Goal: Information Seeking & Learning: Learn about a topic

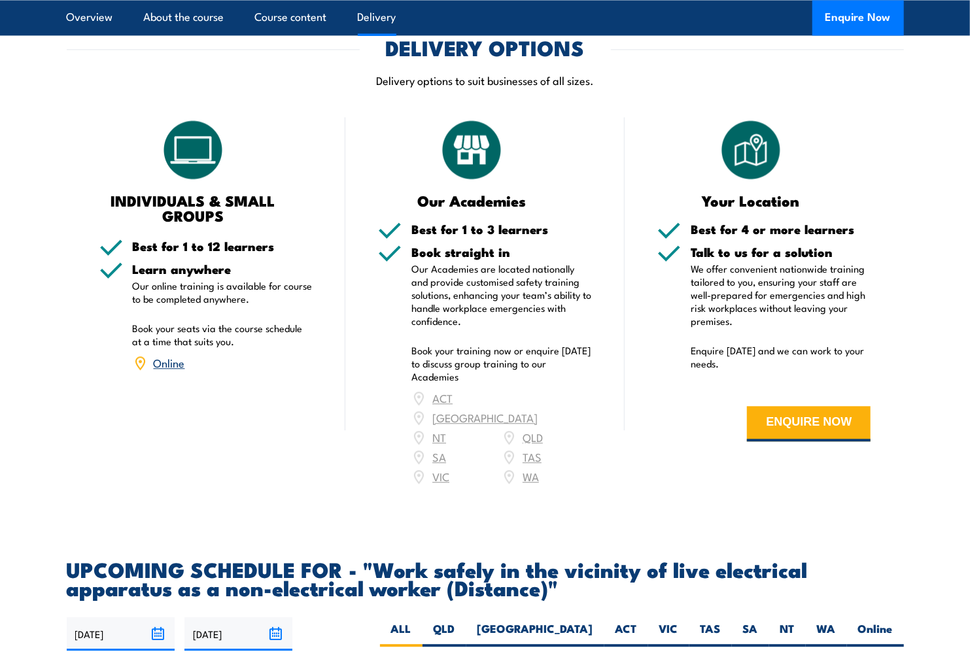
scroll to position [1599, 0]
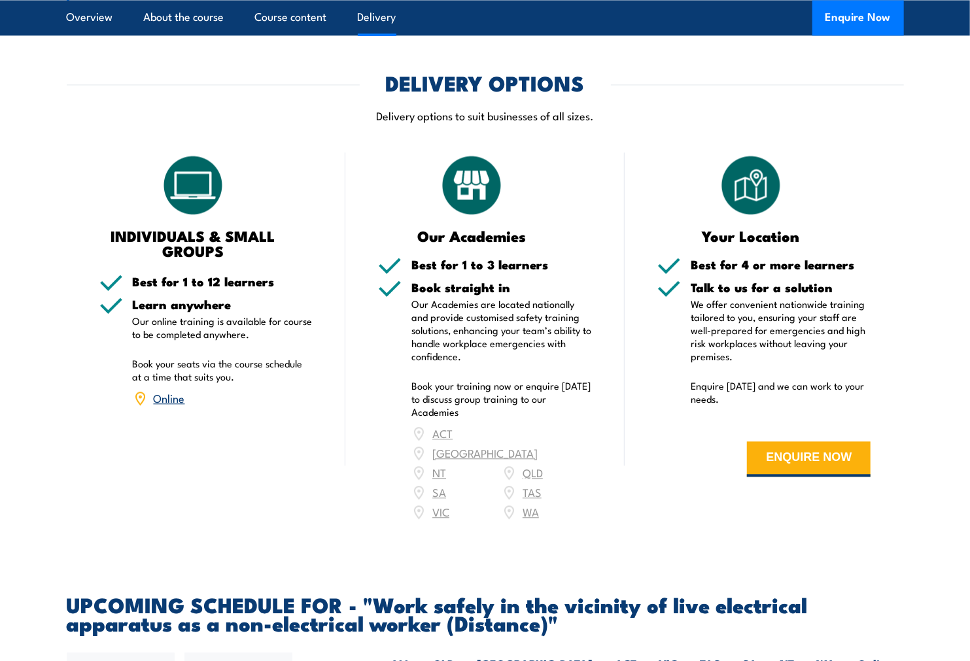
click at [440, 522] on div "ACT NSW NT QLD SA TAS VIC WA" at bounding box center [501, 473] width 181 height 98
click at [434, 522] on div "ACT NSW NT QLD SA TAS VIC WA" at bounding box center [501, 473] width 181 height 98
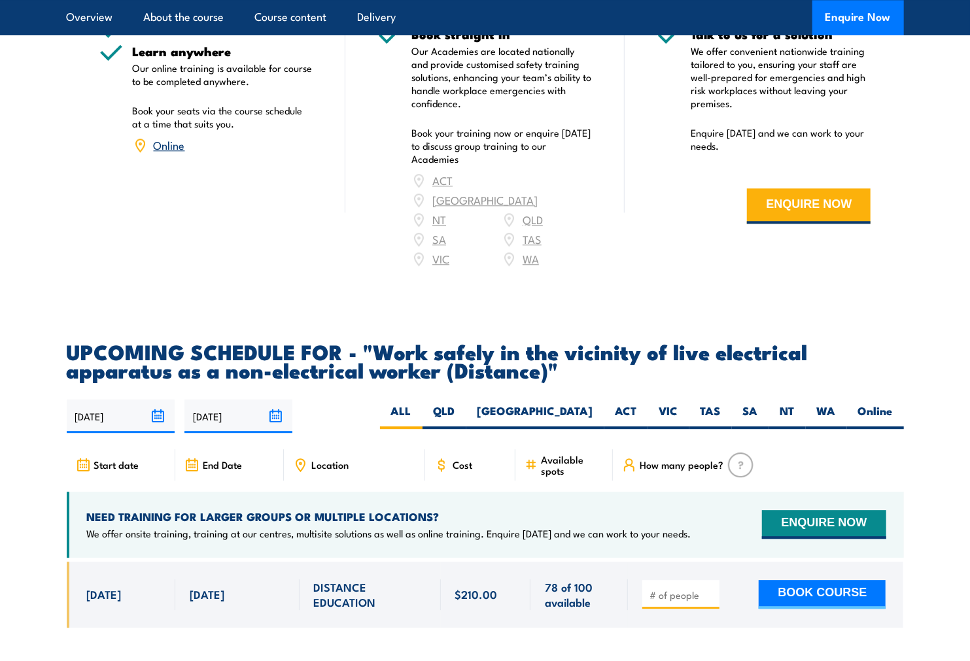
scroll to position [2035, 0]
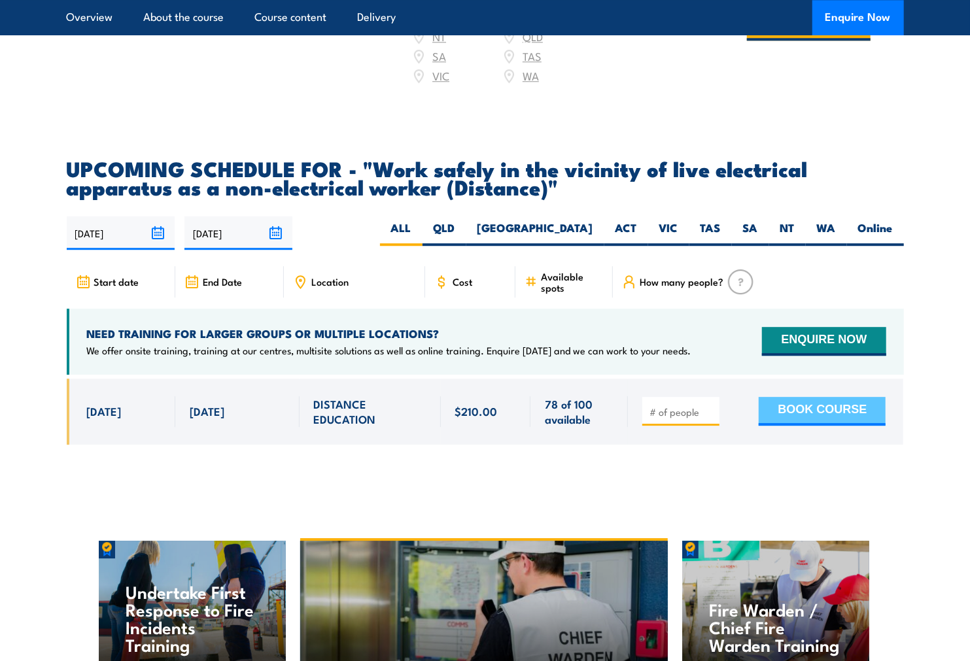
click at [827, 426] on button "BOOK COURSE" at bounding box center [822, 411] width 127 height 29
click at [672, 236] on label "VIC" at bounding box center [668, 233] width 41 height 26
click at [678, 229] on input "VIC" at bounding box center [682, 224] width 9 height 9
radio input "true"
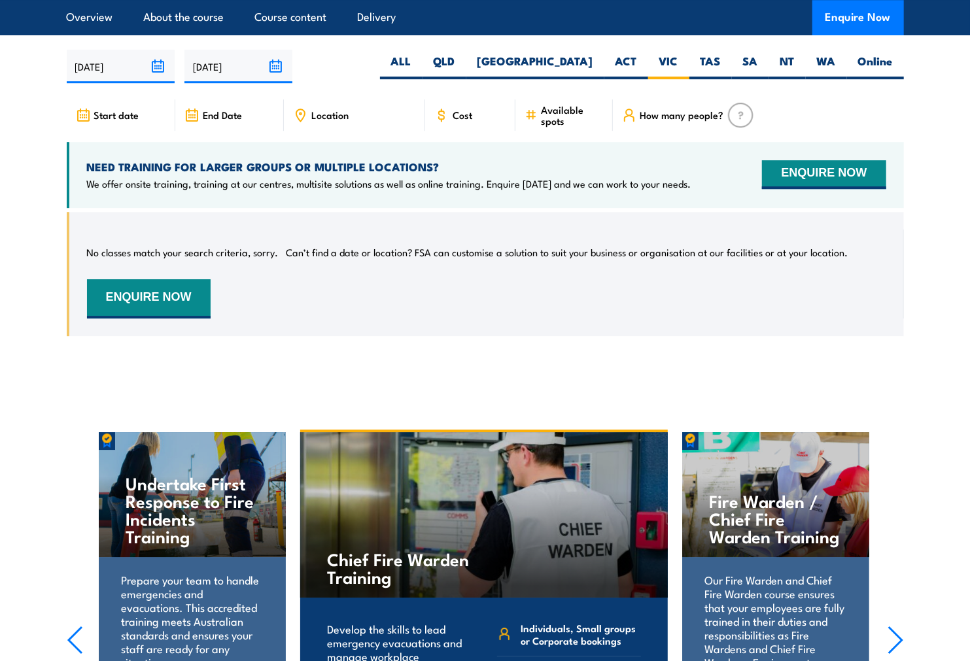
scroll to position [2057, 0]
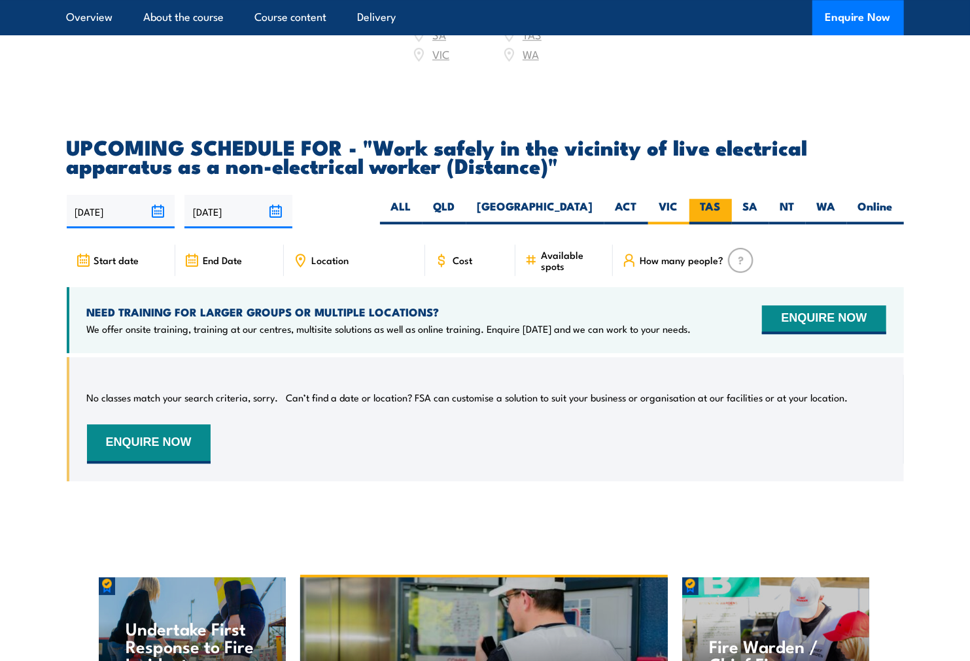
click at [704, 214] on label "TAS" at bounding box center [710, 212] width 43 height 26
click at [721, 207] on input "TAS" at bounding box center [725, 203] width 9 height 9
radio input "true"
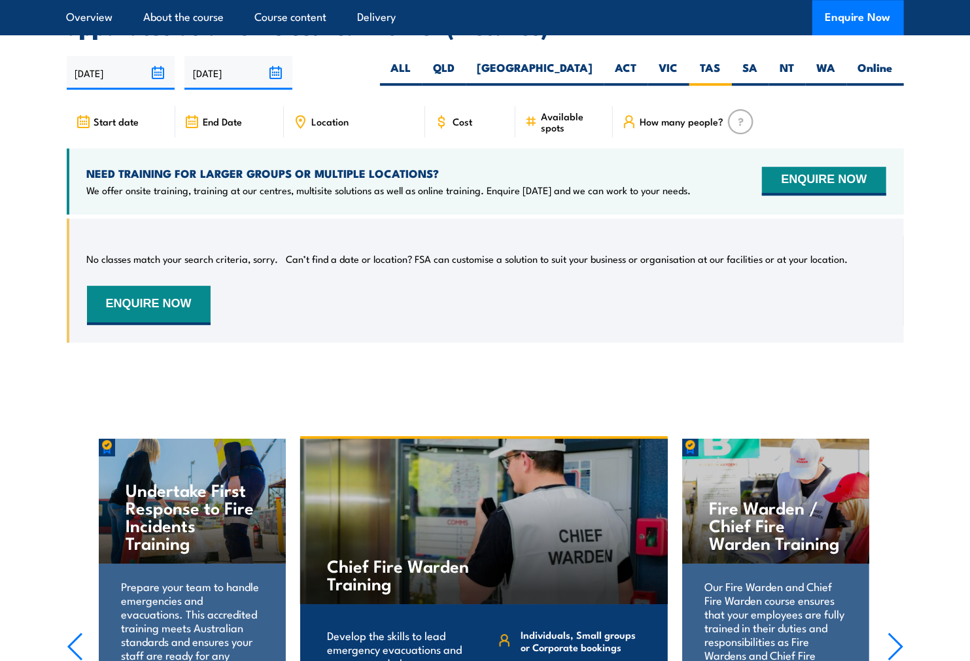
scroll to position [2202, 0]
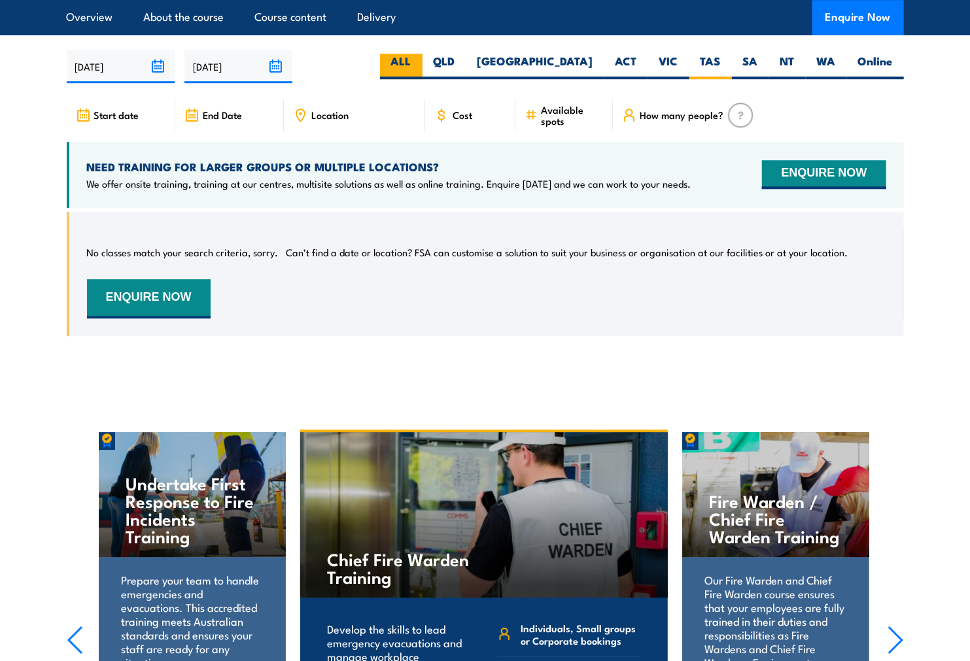
click at [423, 69] on label "ALL" at bounding box center [401, 67] width 43 height 26
click at [420, 62] on input "ALL" at bounding box center [415, 58] width 9 height 9
radio input "true"
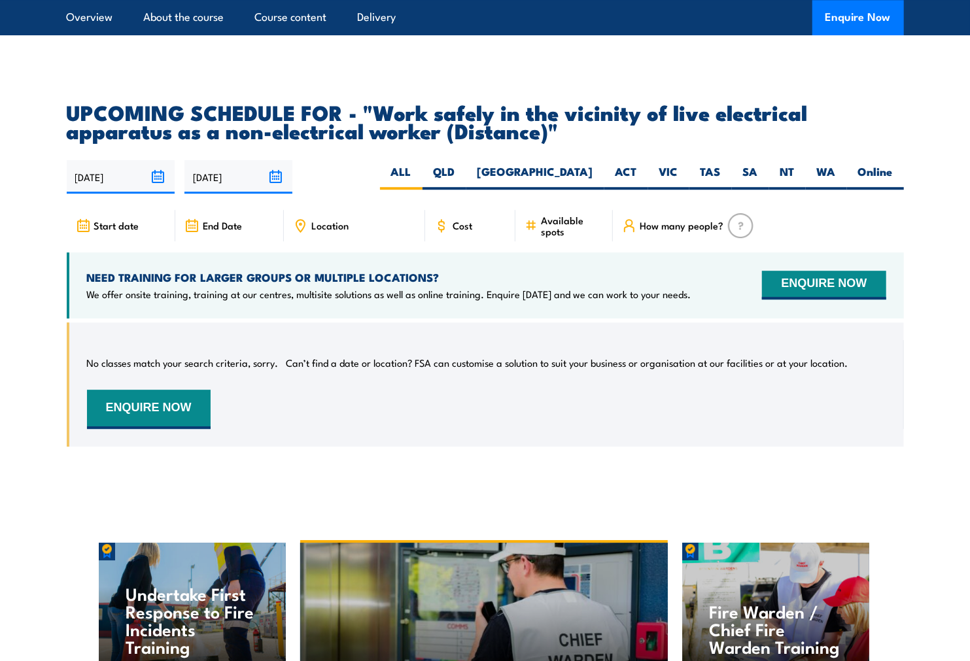
scroll to position [2057, 0]
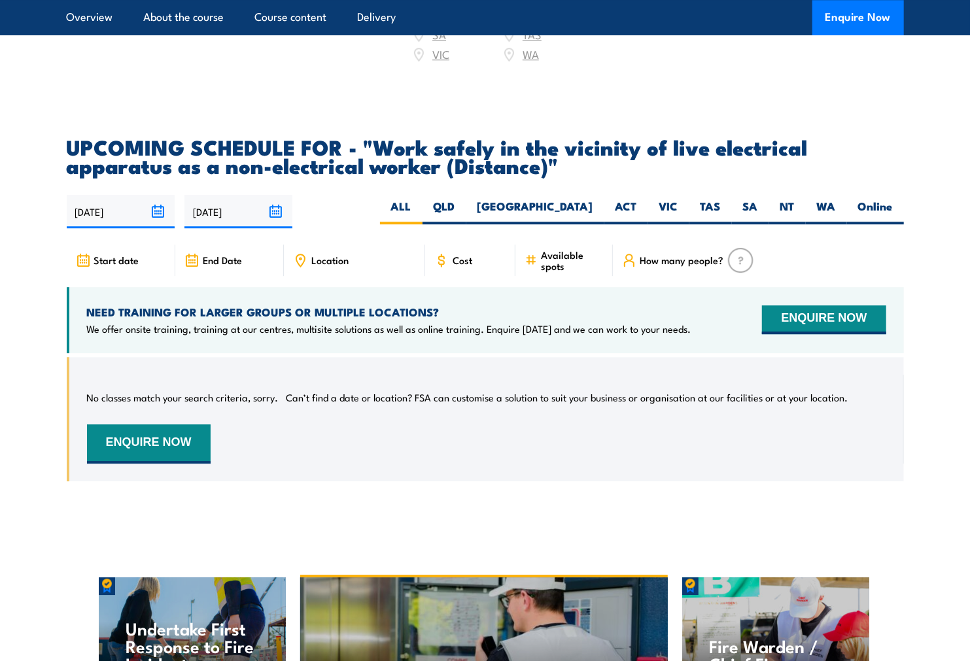
click at [228, 336] on p "We offer onsite training, training at our centres, multisite solutions as well …" at bounding box center [389, 328] width 604 height 13
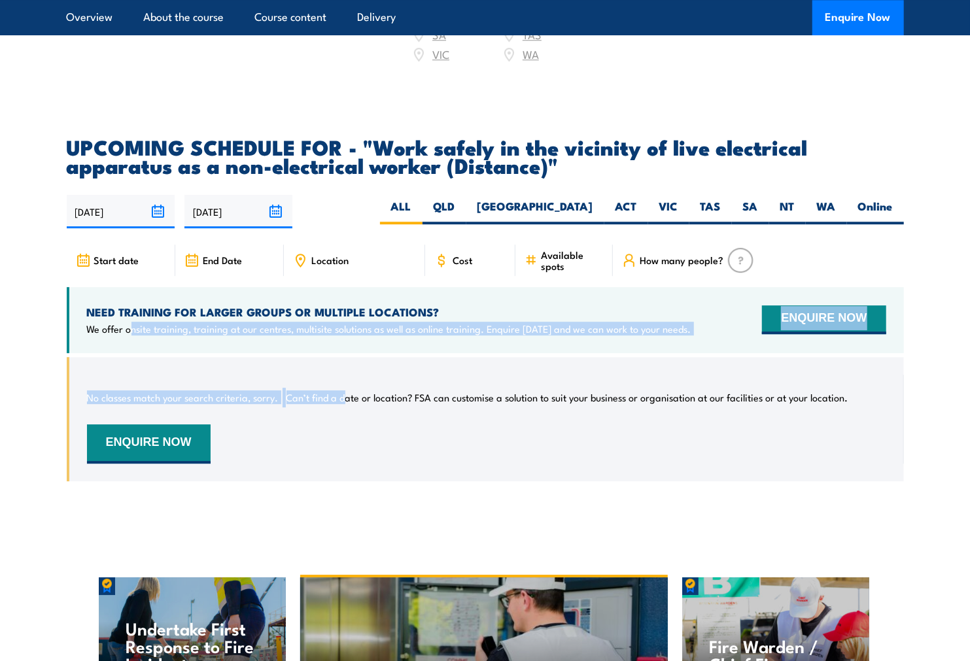
drag, startPoint x: 132, startPoint y: 337, endPoint x: 345, endPoint y: 371, distance: 215.9
click at [345, 371] on div "Start date" at bounding box center [485, 373] width 837 height 256
click at [352, 336] on p "We offer onsite training, training at our centres, multisite solutions as well …" at bounding box center [389, 328] width 604 height 13
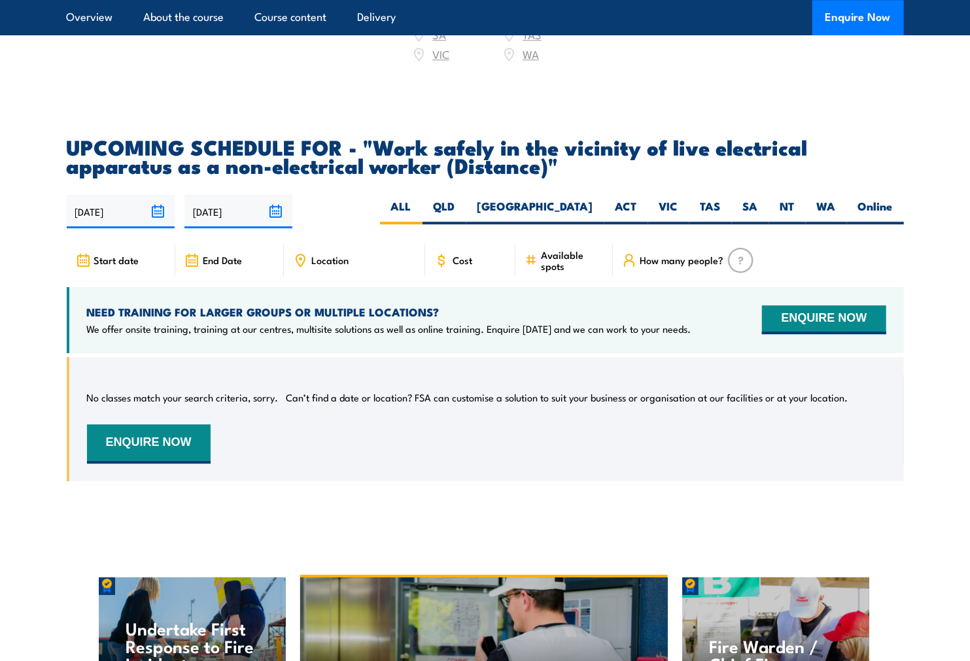
click at [228, 266] on span "End Date" at bounding box center [222, 259] width 39 height 11
click at [324, 255] on div "Location" at bounding box center [354, 260] width 141 height 31
click at [865, 221] on label "Online" at bounding box center [875, 212] width 57 height 26
click at [893, 207] on input "Online" at bounding box center [897, 203] width 9 height 9
radio input "true"
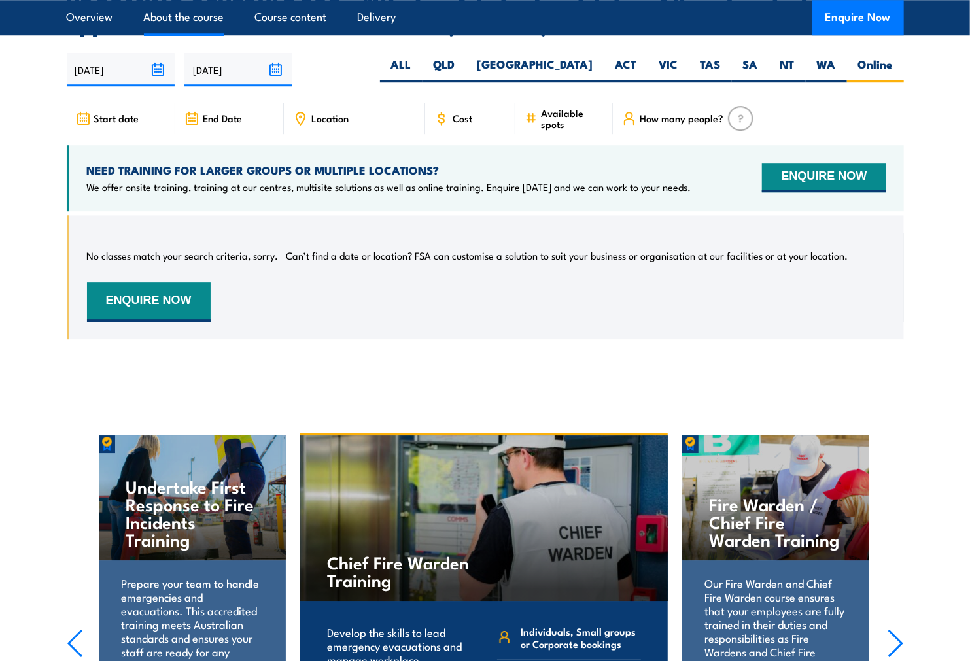
scroll to position [2202, 0]
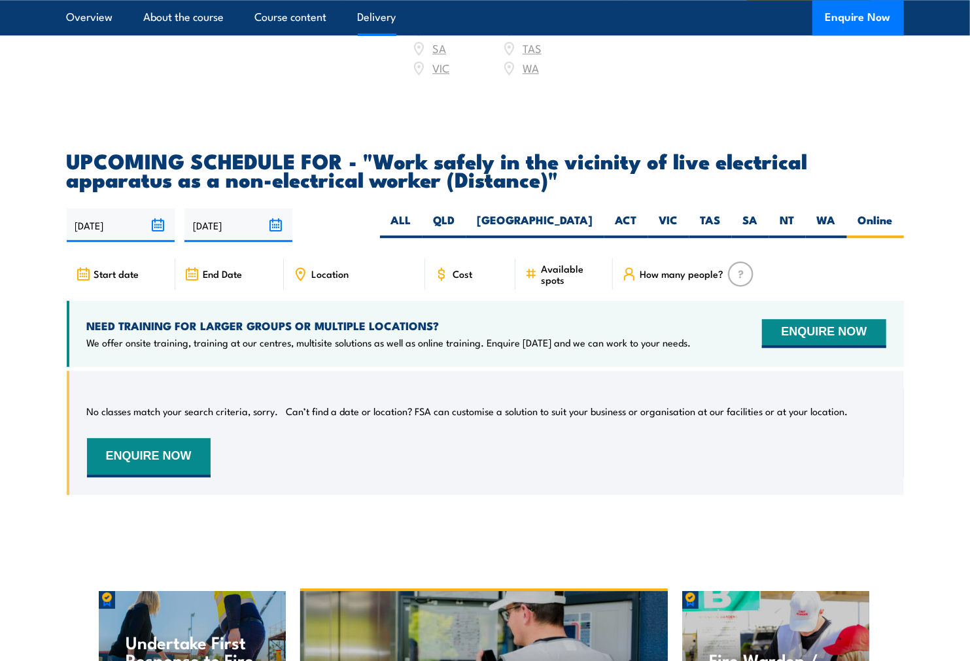
scroll to position [2057, 0]
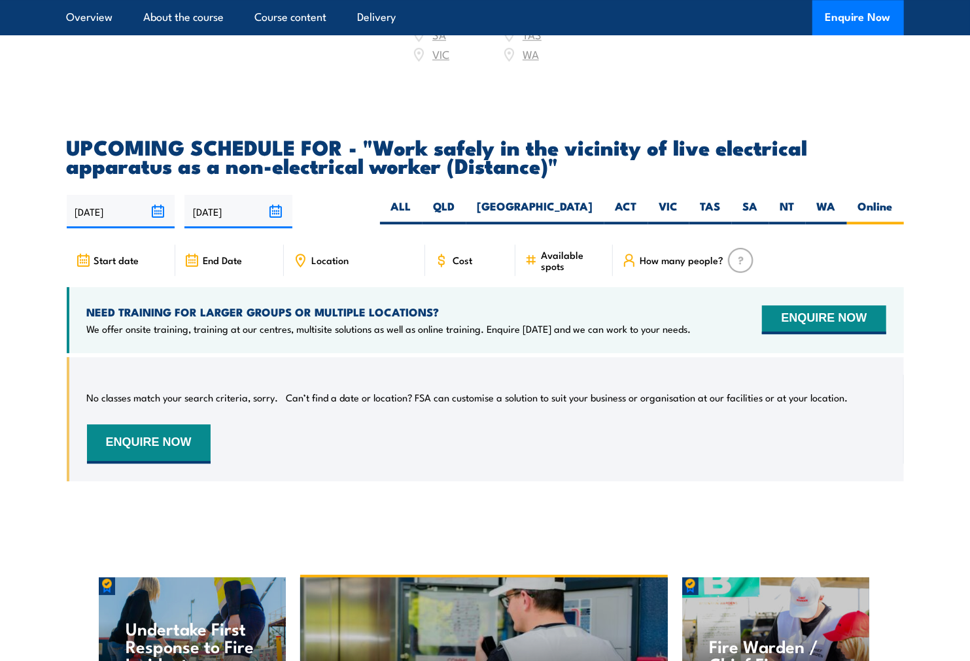
drag, startPoint x: 793, startPoint y: 256, endPoint x: 784, endPoint y: 256, distance: 9.8
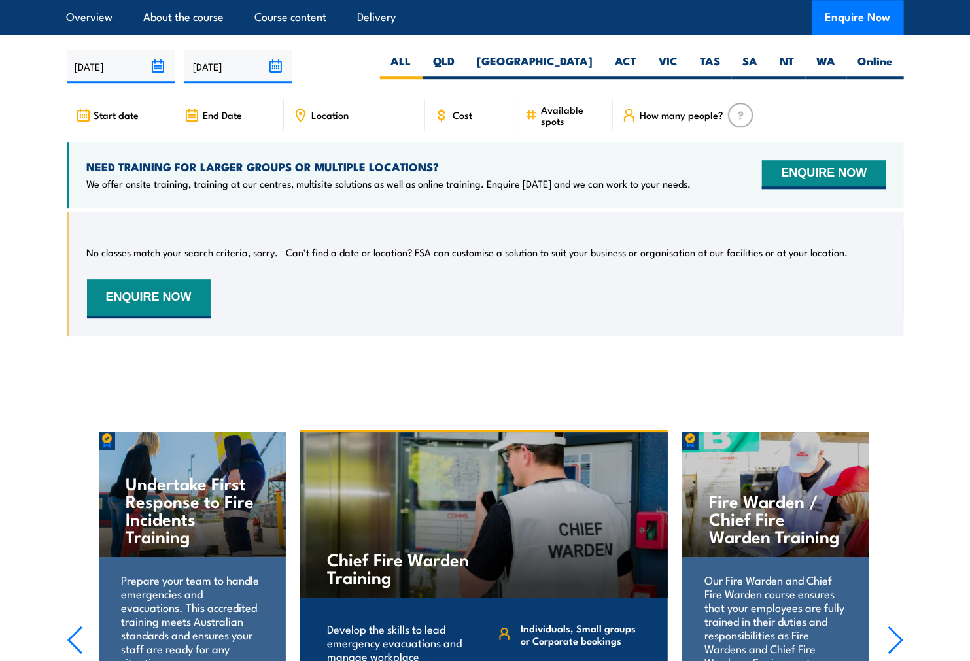
drag, startPoint x: 0, startPoint y: 0, endPoint x: 767, endPoint y: 255, distance: 808.6
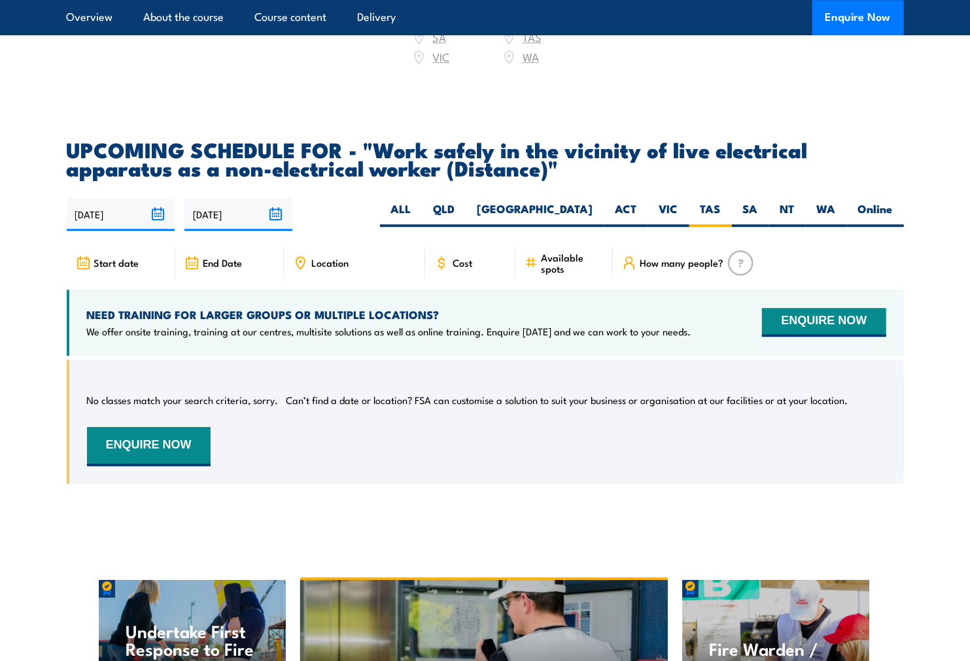
scroll to position [2057, 0]
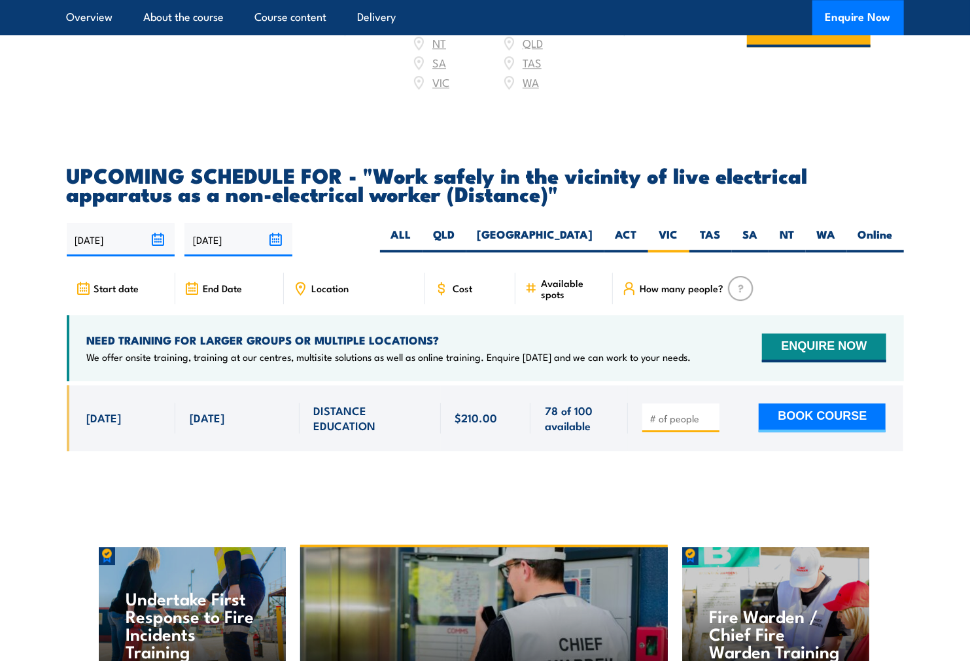
scroll to position [2035, 0]
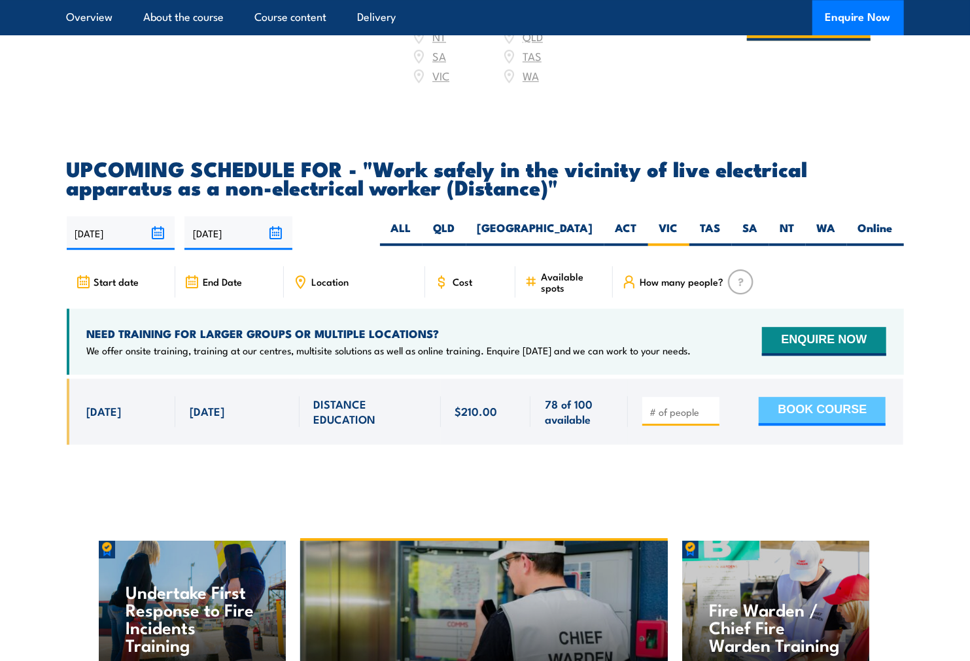
click at [772, 423] on button "BOOK COURSE" at bounding box center [822, 411] width 127 height 29
click at [328, 427] on span "DISTANCE EDUCATION" at bounding box center [370, 411] width 113 height 31
click at [645, 419] on div at bounding box center [680, 411] width 77 height 29
click at [661, 419] on input "number" at bounding box center [682, 412] width 65 height 13
type input "4"
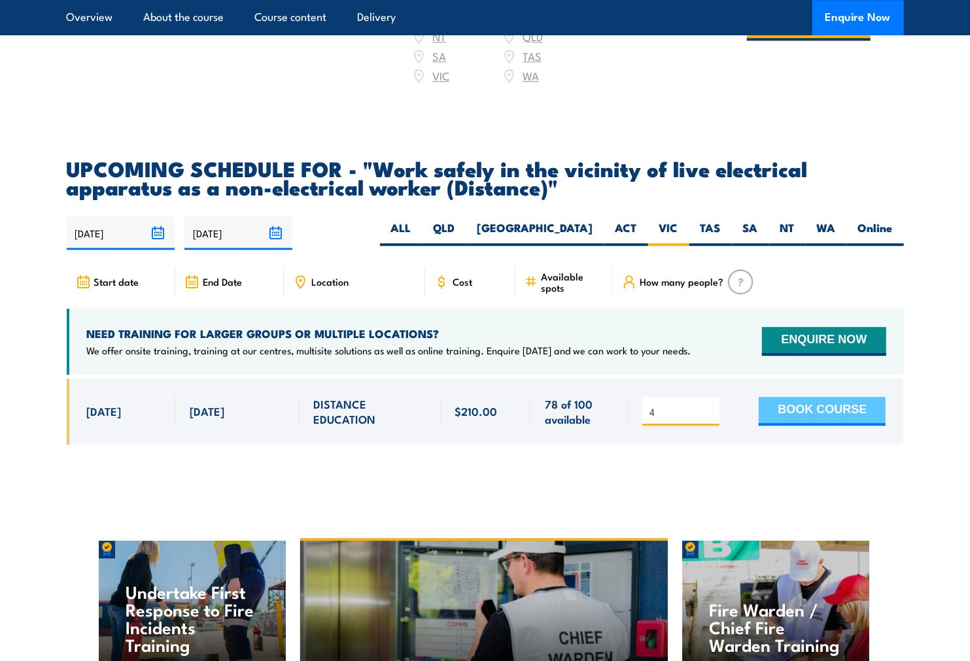
click at [782, 407] on button "BOOK COURSE" at bounding box center [822, 411] width 127 height 29
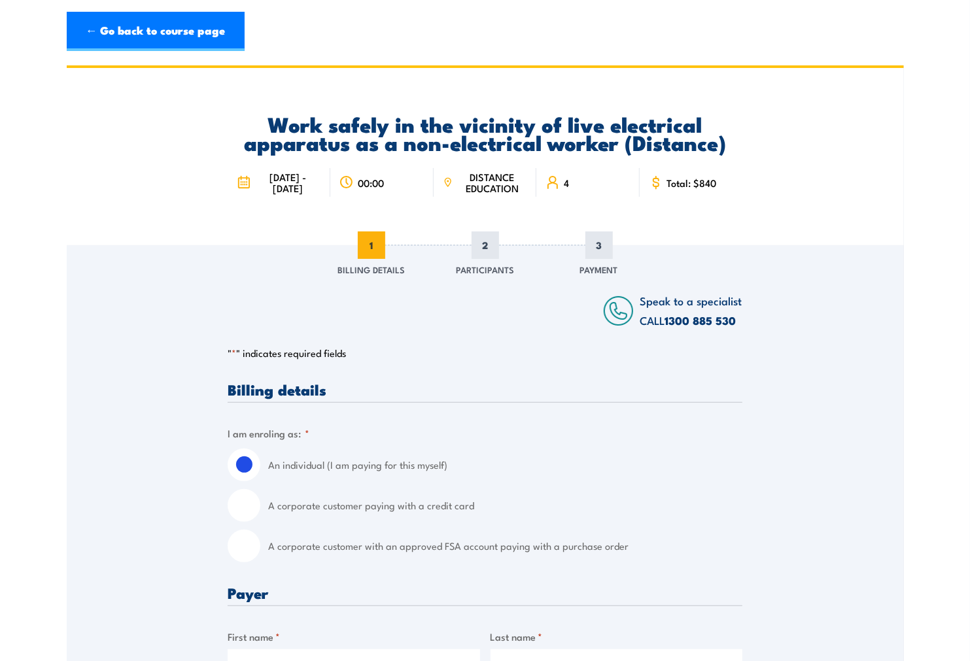
click at [249, 506] on input "A corporate customer paying with a credit card" at bounding box center [244, 505] width 33 height 33
radio input "true"
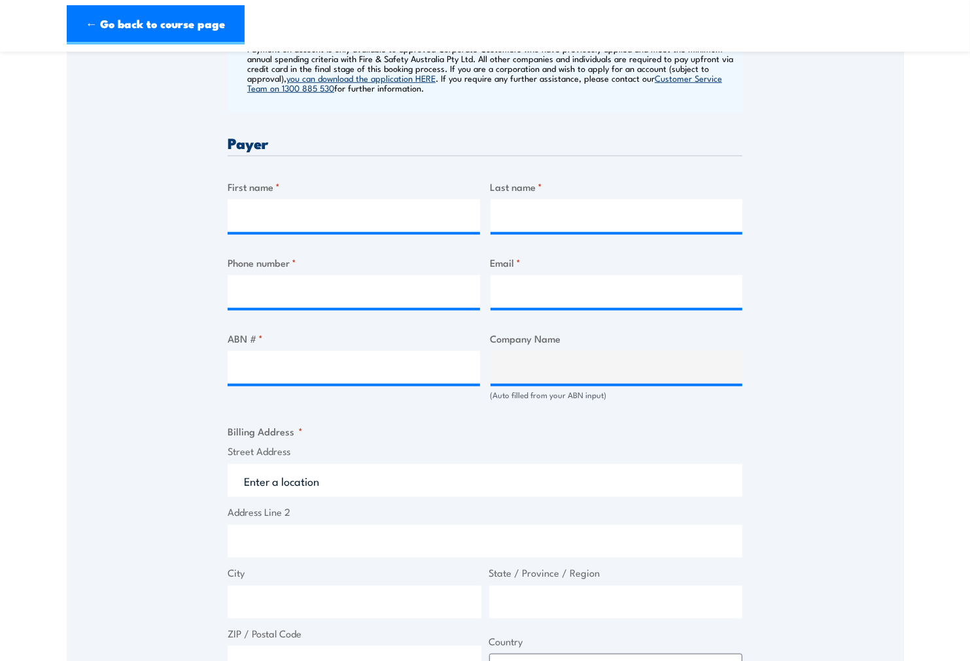
scroll to position [581, 0]
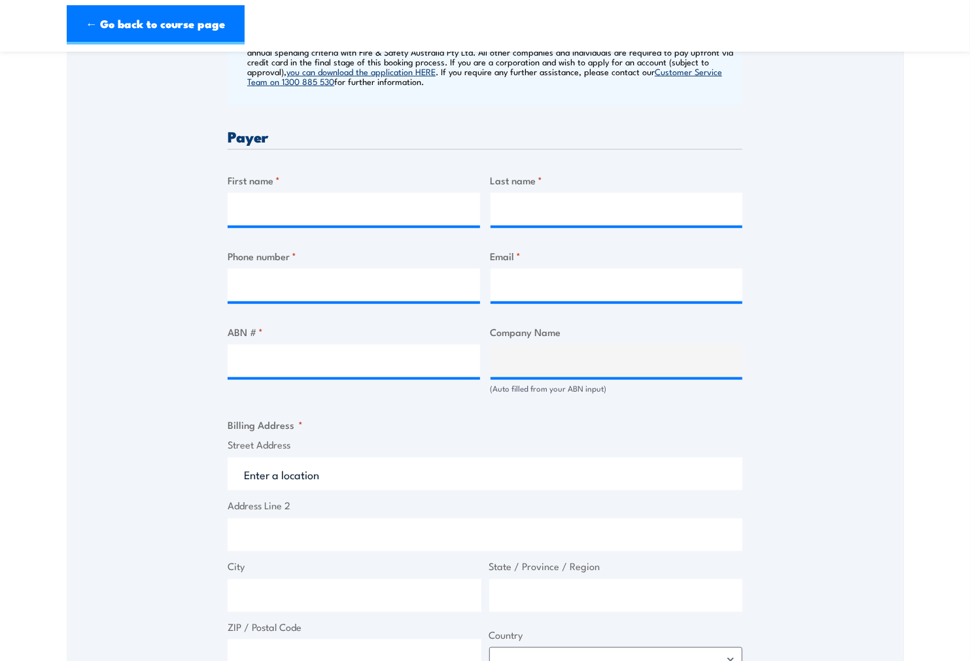
click at [808, 241] on div "Speak to a specialist CALL 1300 885 530 CALL 1300 885 530 " * " indicates requi…" at bounding box center [485, 318] width 837 height 1309
click at [782, 254] on div "Speak to a specialist CALL 1300 885 530 CALL 1300 885 530 " * " indicates requi…" at bounding box center [485, 318] width 837 height 1309
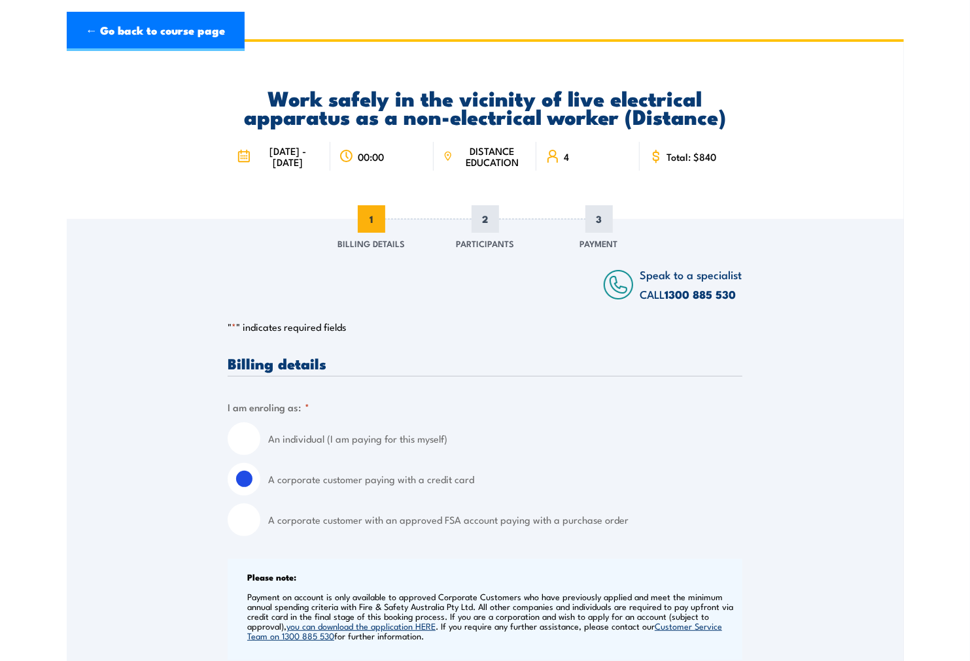
scroll to position [0, 0]
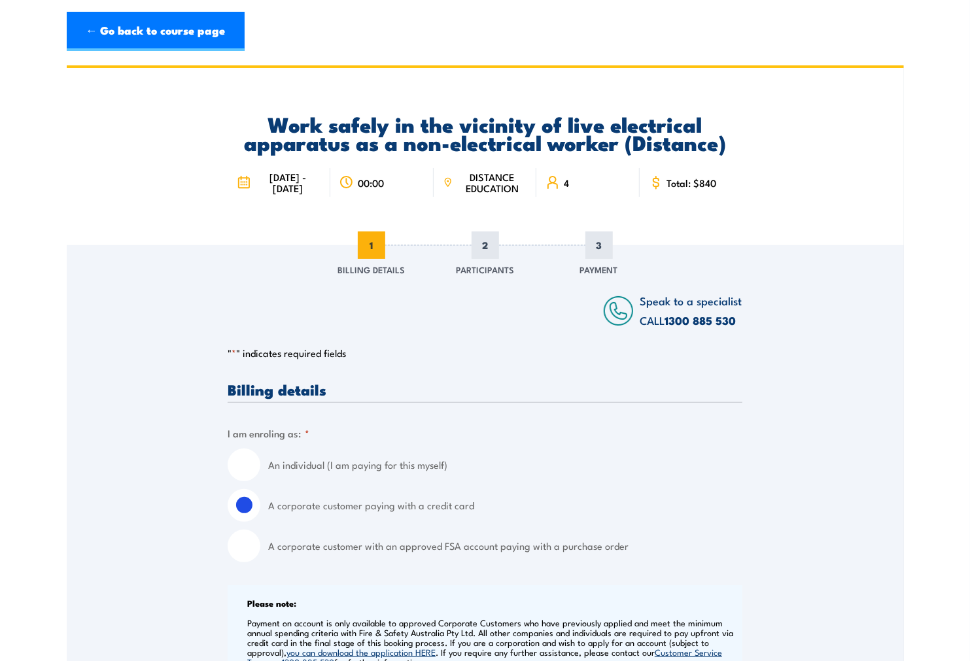
drag, startPoint x: 789, startPoint y: 290, endPoint x: 538, endPoint y: 349, distance: 258.1
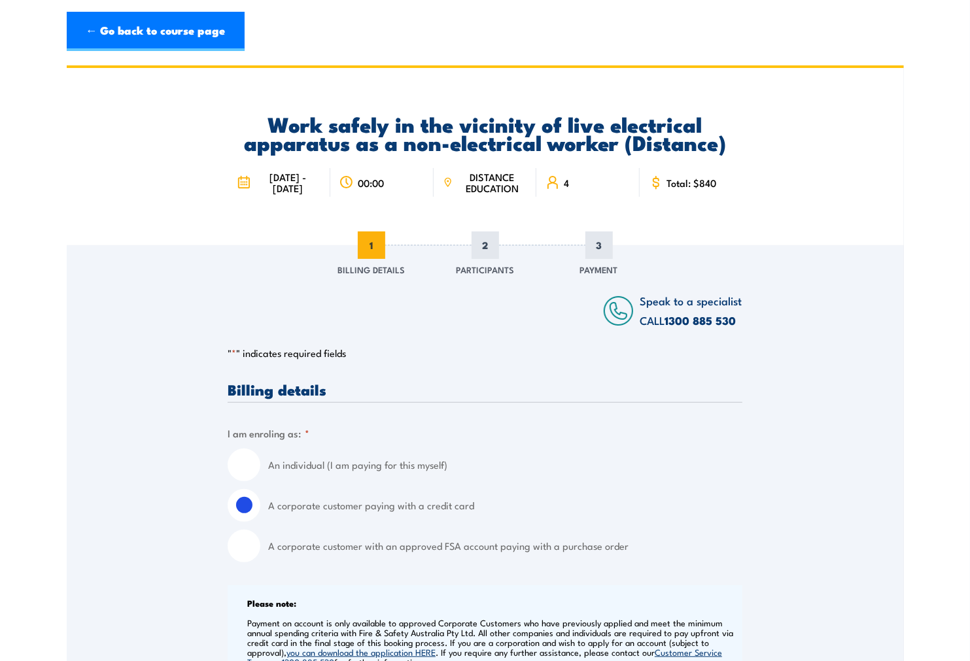
drag, startPoint x: 912, startPoint y: 237, endPoint x: 901, endPoint y: 241, distance: 11.0
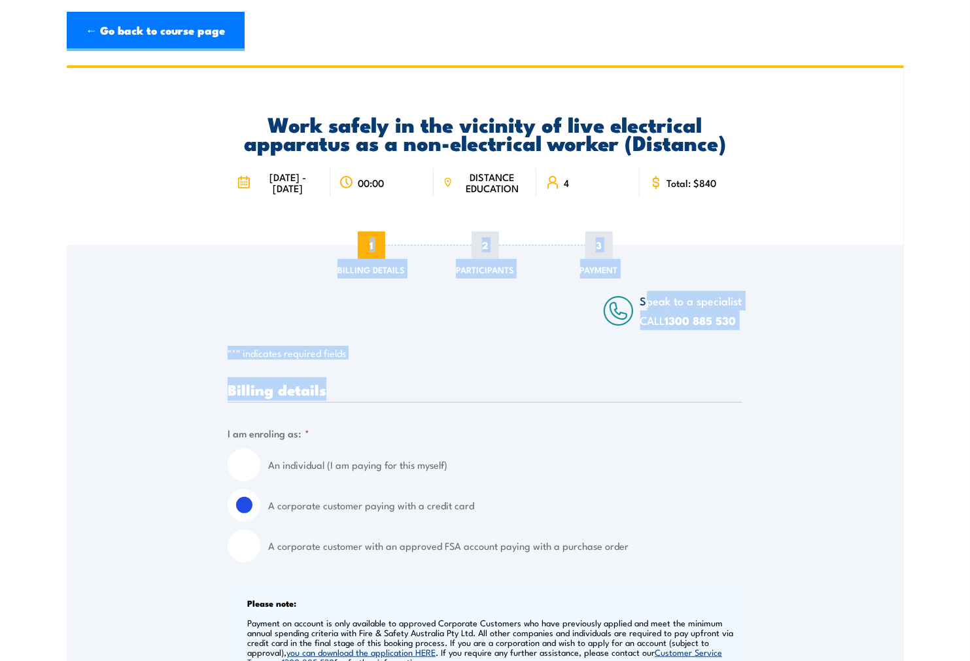
drag, startPoint x: 644, startPoint y: 295, endPoint x: 820, endPoint y: 375, distance: 193.8
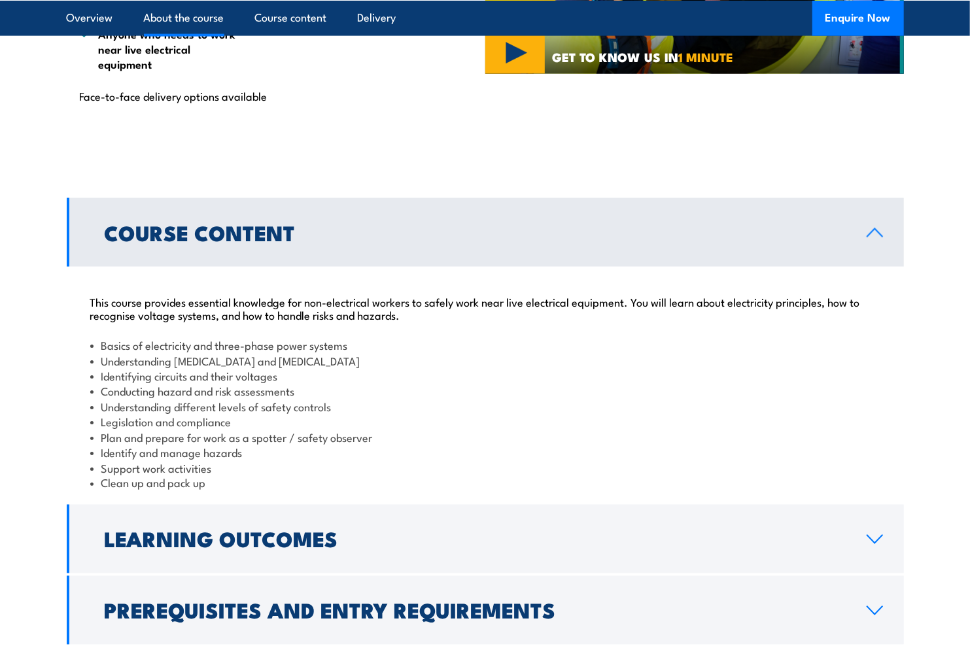
scroll to position [1017, 0]
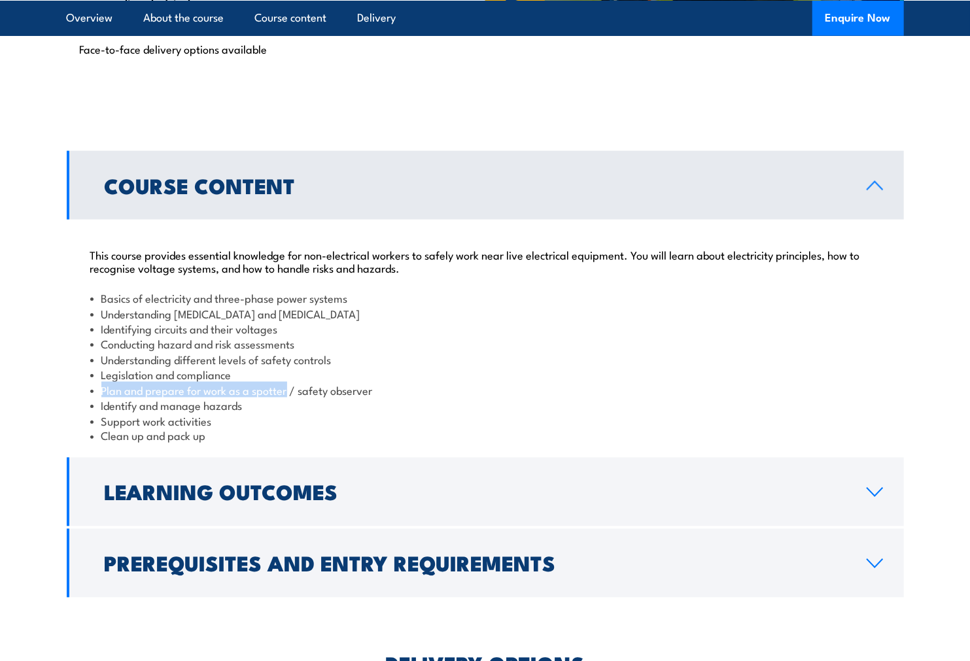
drag, startPoint x: 97, startPoint y: 421, endPoint x: 288, endPoint y: 421, distance: 191.7
click at [288, 398] on li "Plan and prepare for work as a spotter / safety observer" at bounding box center [485, 390] width 790 height 15
click at [357, 398] on li "Plan and prepare for work as a spotter / safety observer" at bounding box center [485, 390] width 790 height 15
drag, startPoint x: 99, startPoint y: 434, endPoint x: 258, endPoint y: 455, distance: 160.2
click at [258, 443] on ul "Legislation and compliance Plan and prepare for work as a spotter / safety obse…" at bounding box center [485, 405] width 790 height 77
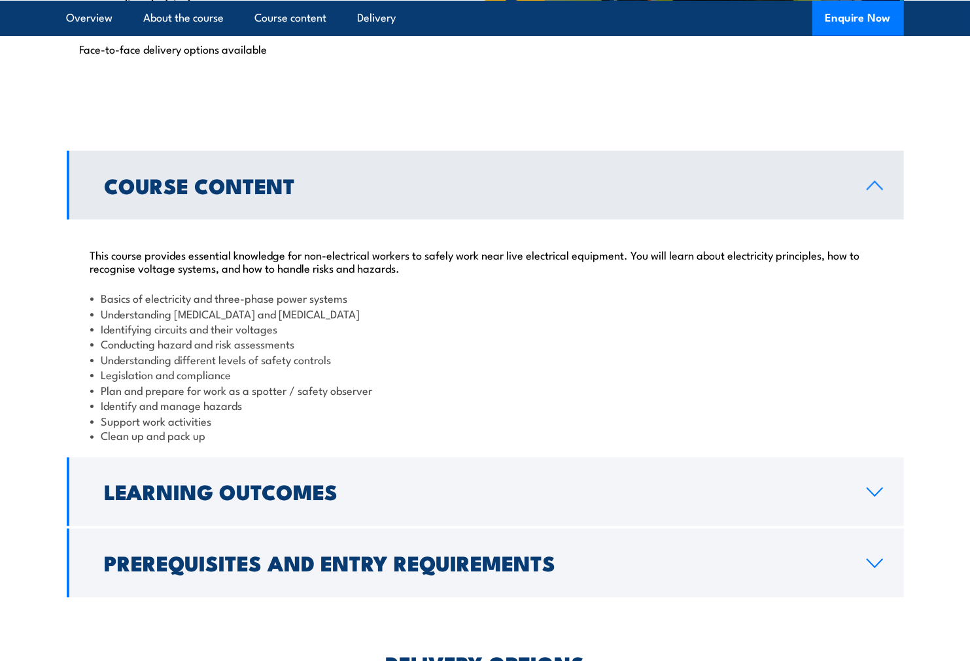
click at [160, 398] on li "Plan and prepare for work as a spotter / safety observer" at bounding box center [485, 390] width 790 height 15
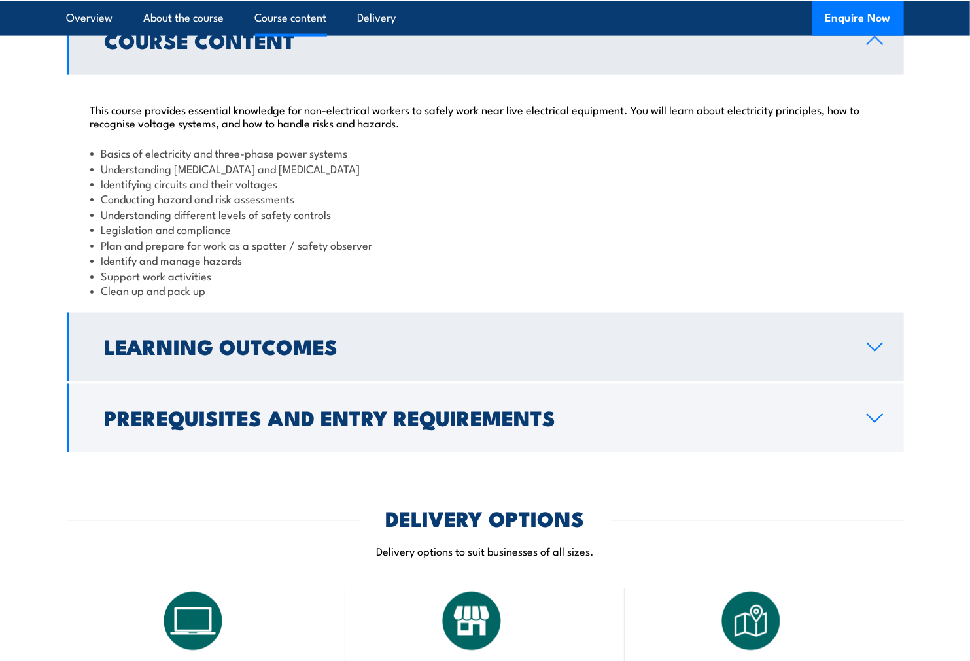
scroll to position [1308, 0]
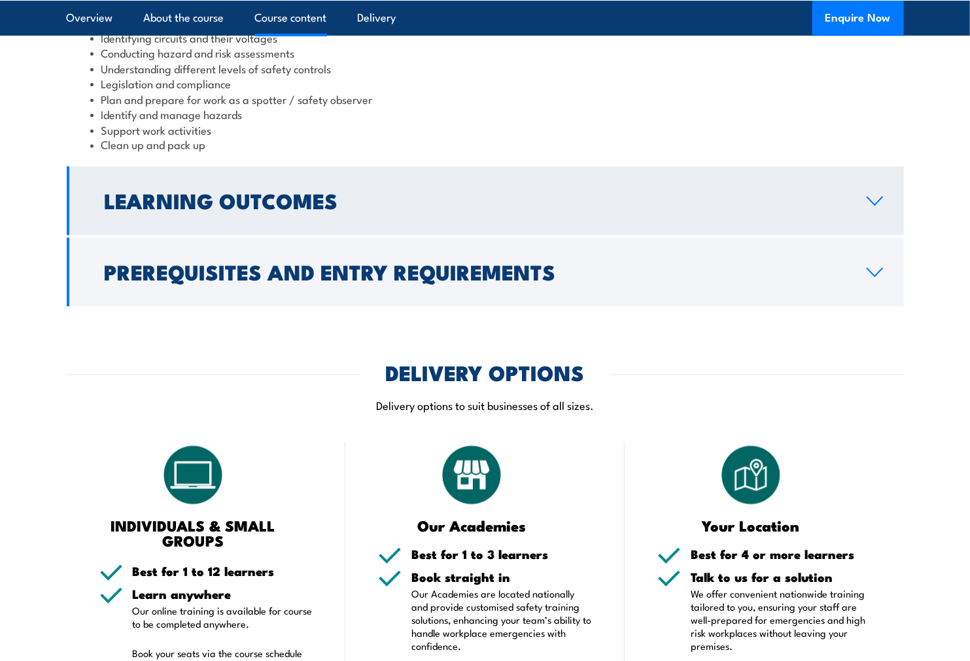
click at [231, 210] on h2 "Learning Outcomes" at bounding box center [475, 201] width 741 height 18
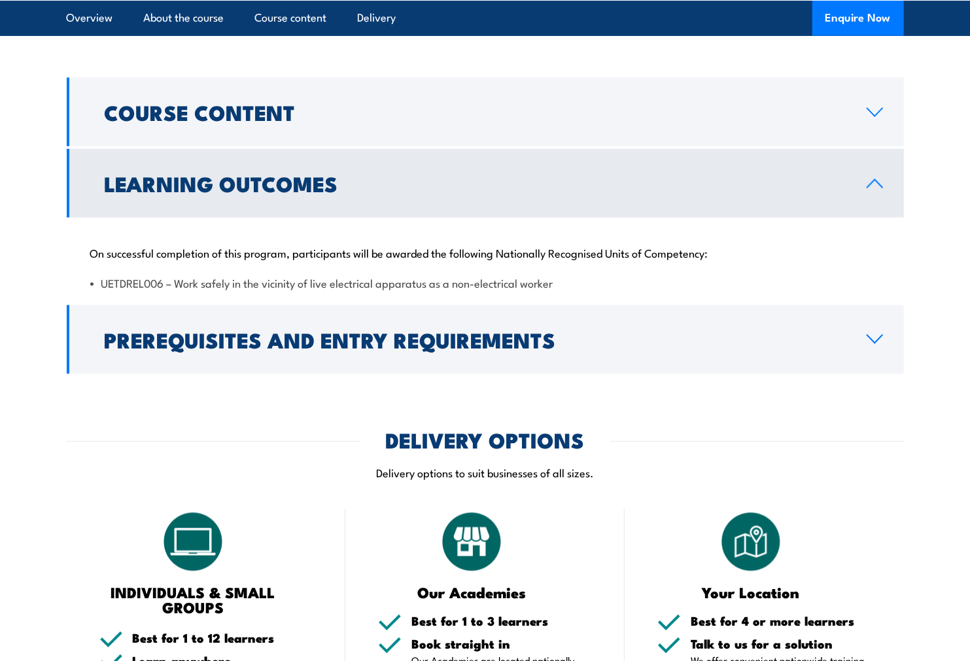
scroll to position [982, 0]
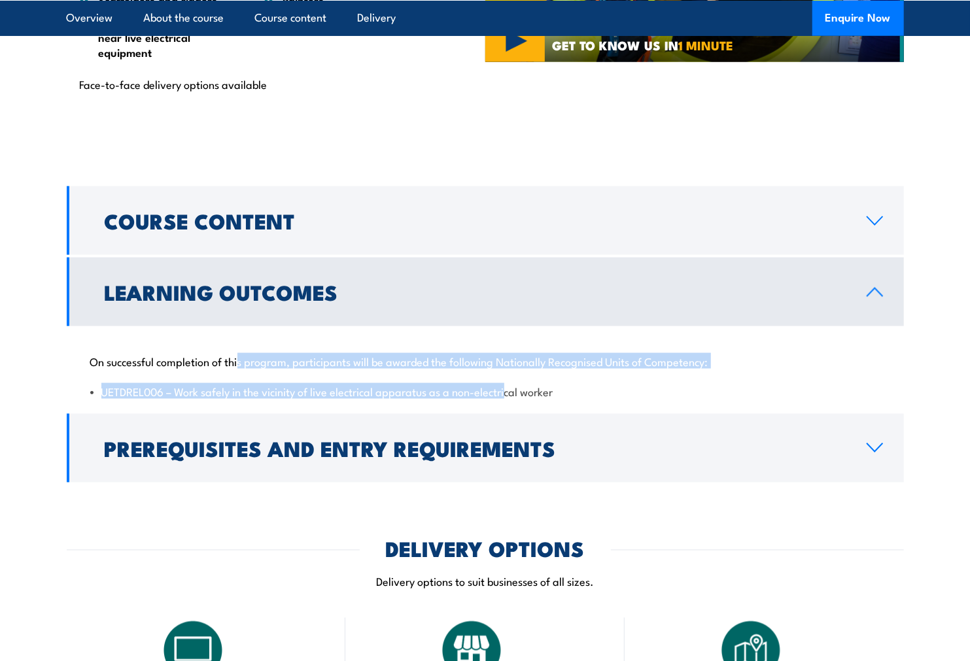
drag, startPoint x: 240, startPoint y: 392, endPoint x: 511, endPoint y: 395, distance: 270.8
click at [510, 368] on p "On successful completion of this program, participants will be awarded the foll…" at bounding box center [485, 361] width 790 height 13
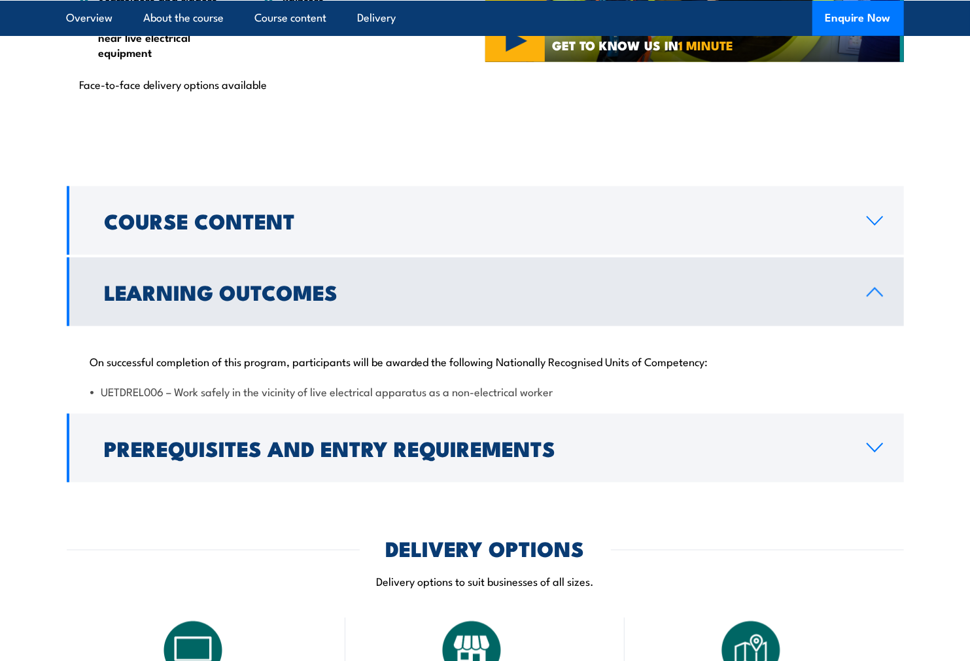
click at [537, 368] on p "On successful completion of this program, participants will be awarded the foll…" at bounding box center [485, 361] width 790 height 13
drag, startPoint x: 101, startPoint y: 425, endPoint x: 169, endPoint y: 426, distance: 67.4
click at [169, 399] on li "UETDREL006 – Work safely in the vicinity of live electrical apparatus as a non-…" at bounding box center [485, 391] width 790 height 15
click at [472, 399] on li "UETDREL006 – Work safely in the vicinity of live electrical apparatus as a non-…" at bounding box center [485, 391] width 790 height 15
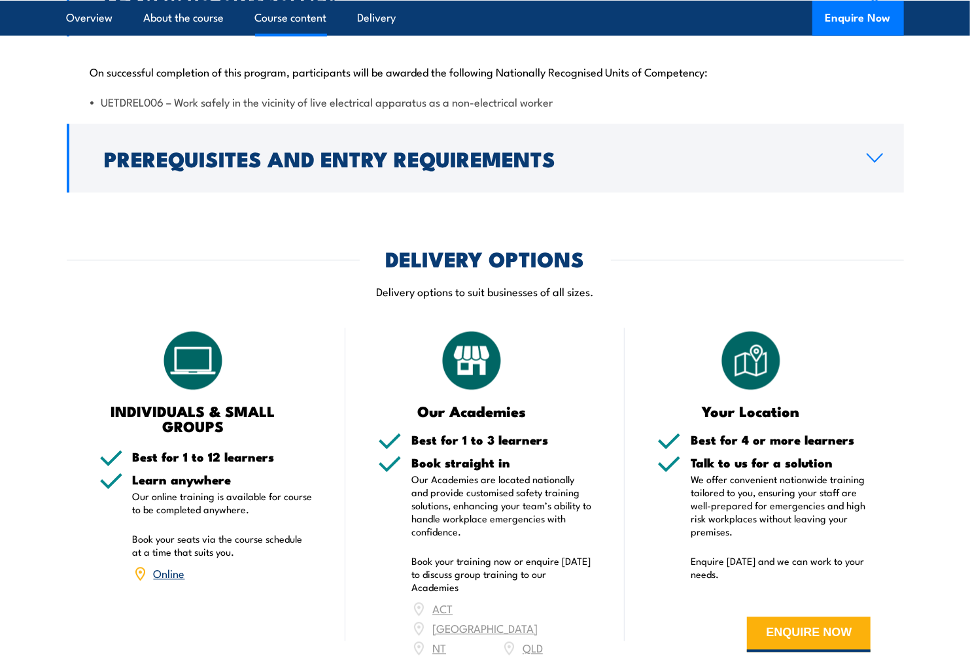
scroll to position [1272, 0]
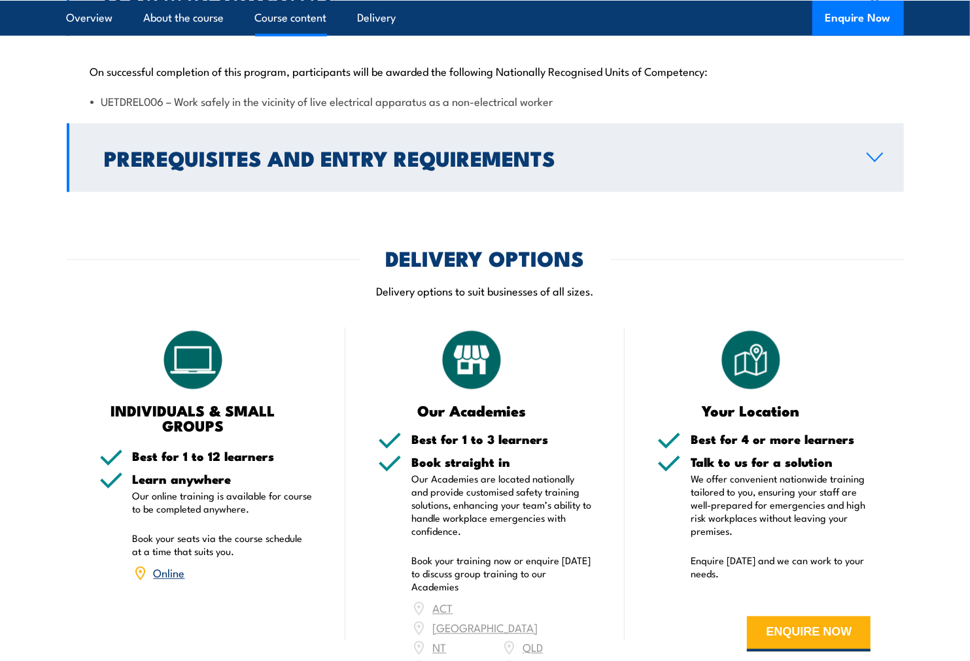
click at [337, 167] on h2 "Prerequisites and Entry Requirements" at bounding box center [475, 157] width 741 height 18
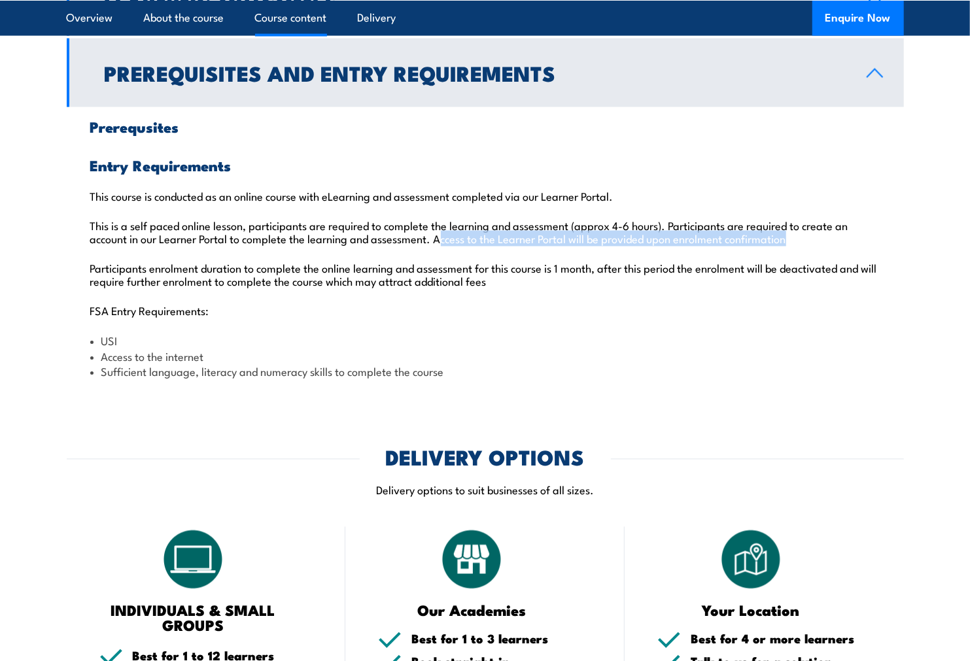
drag, startPoint x: 440, startPoint y: 266, endPoint x: 799, endPoint y: 271, distance: 358.5
click at [799, 245] on p "This is a self paced online lesson, participants are required to complete the l…" at bounding box center [485, 232] width 790 height 26
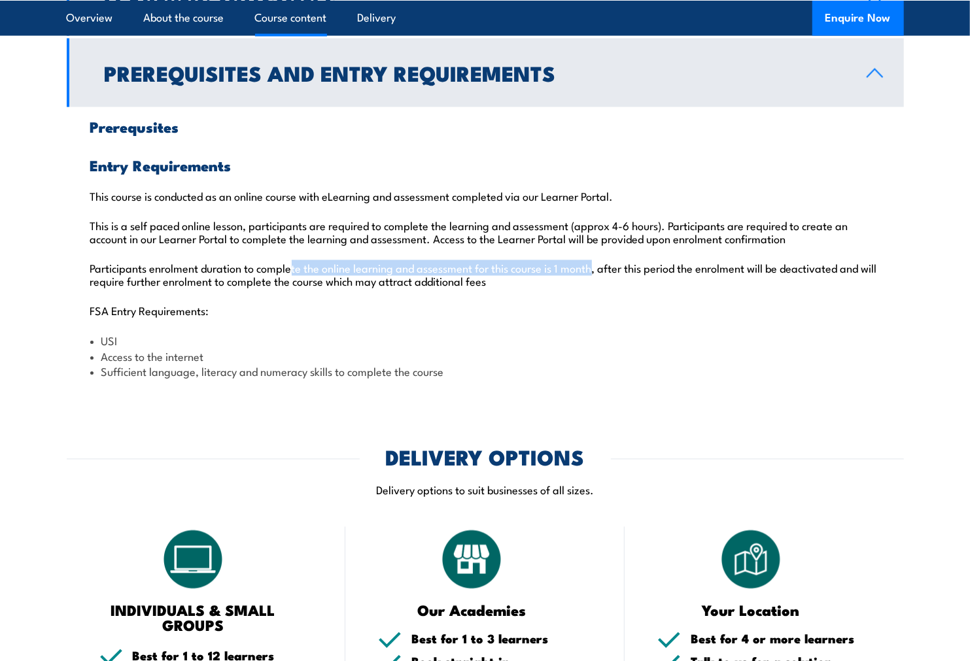
drag, startPoint x: 291, startPoint y: 296, endPoint x: 597, endPoint y: 292, distance: 305.5
click at [597, 288] on p "Participants enrolment duration to complete the online learning and assessment …" at bounding box center [485, 275] width 790 height 26
click at [474, 326] on div "Prerequsites Entry Requirements This course is conducted as an online course wi…" at bounding box center [485, 249] width 837 height 284
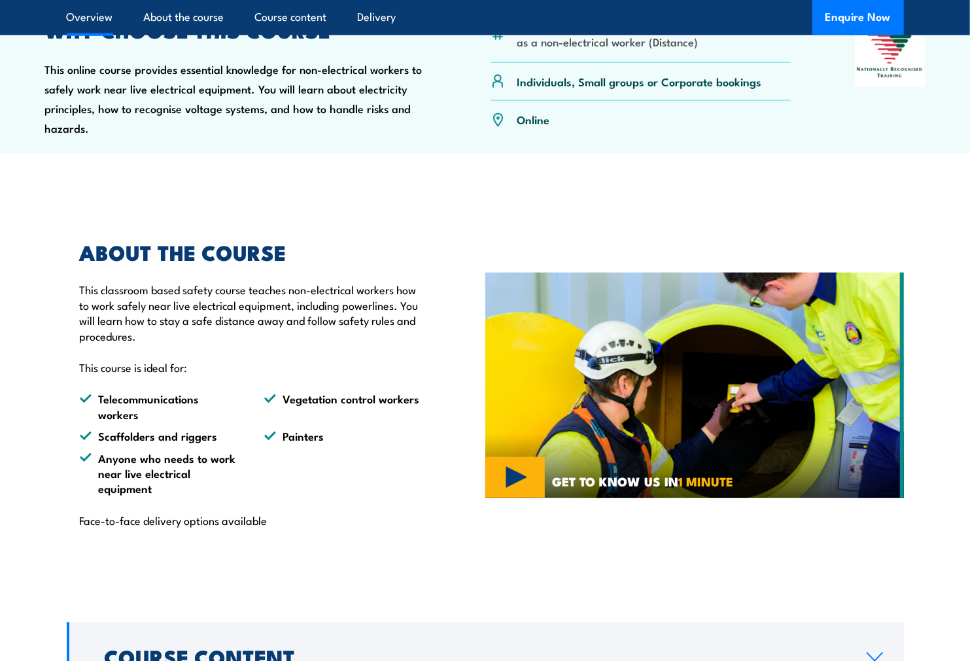
scroll to position [691, 0]
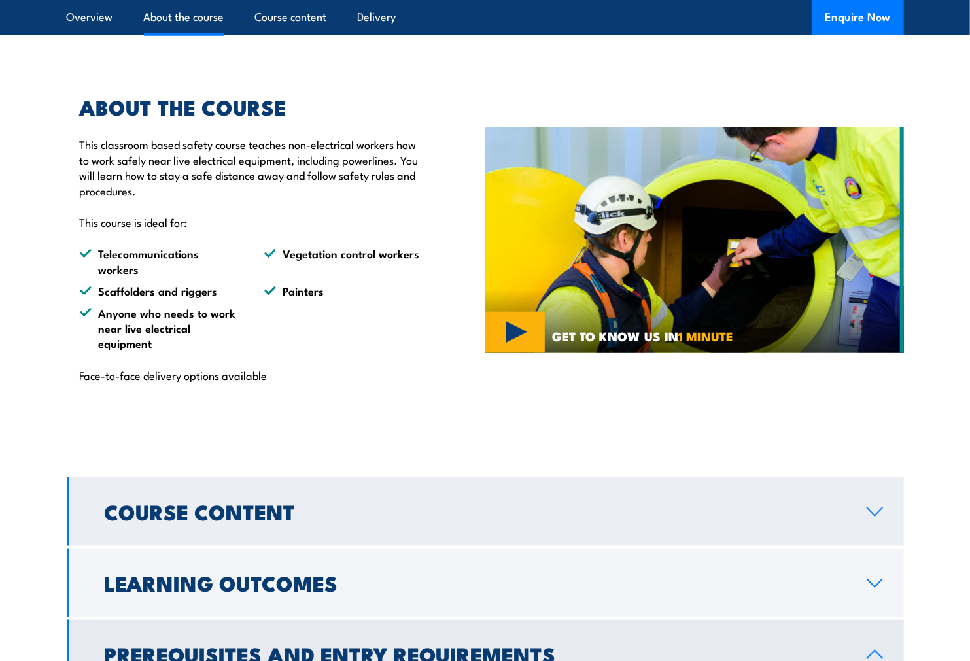
click at [190, 546] on link "Course Content" at bounding box center [485, 511] width 837 height 69
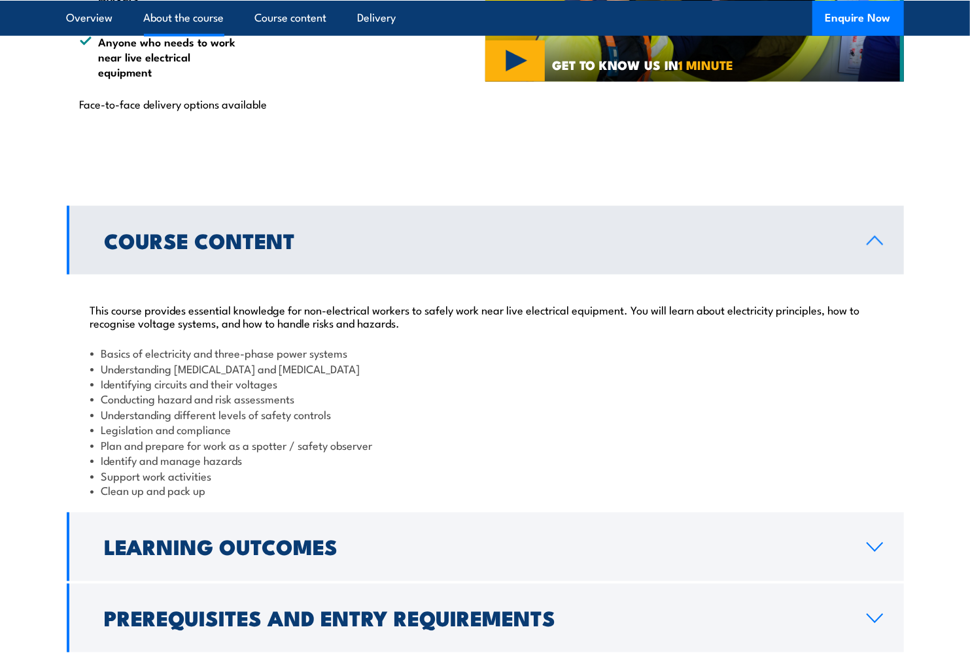
scroll to position [982, 0]
